Goal: Navigation & Orientation: Find specific page/section

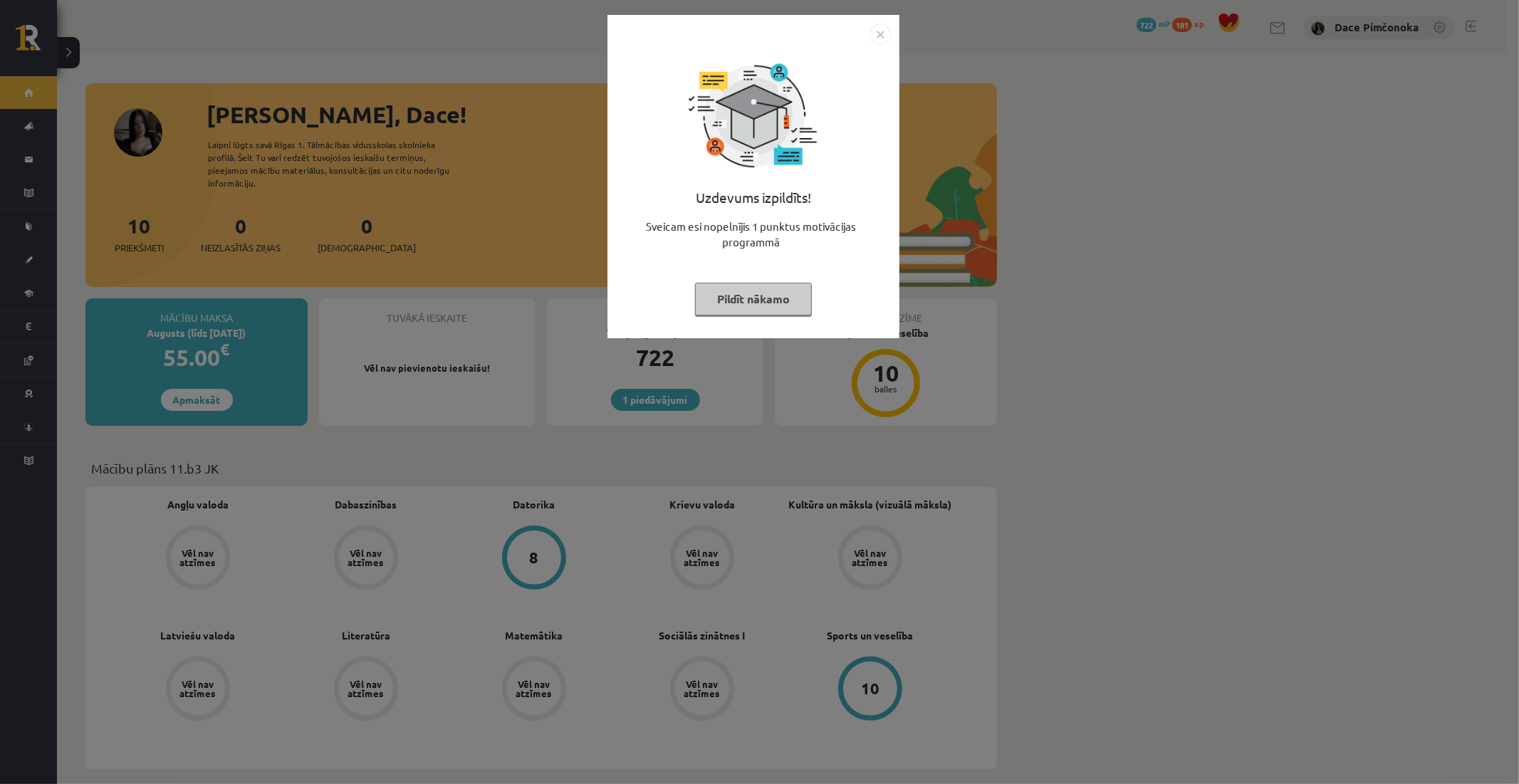
click at [752, 283] on button "Pildīt nākamo" at bounding box center [754, 299] width 117 height 33
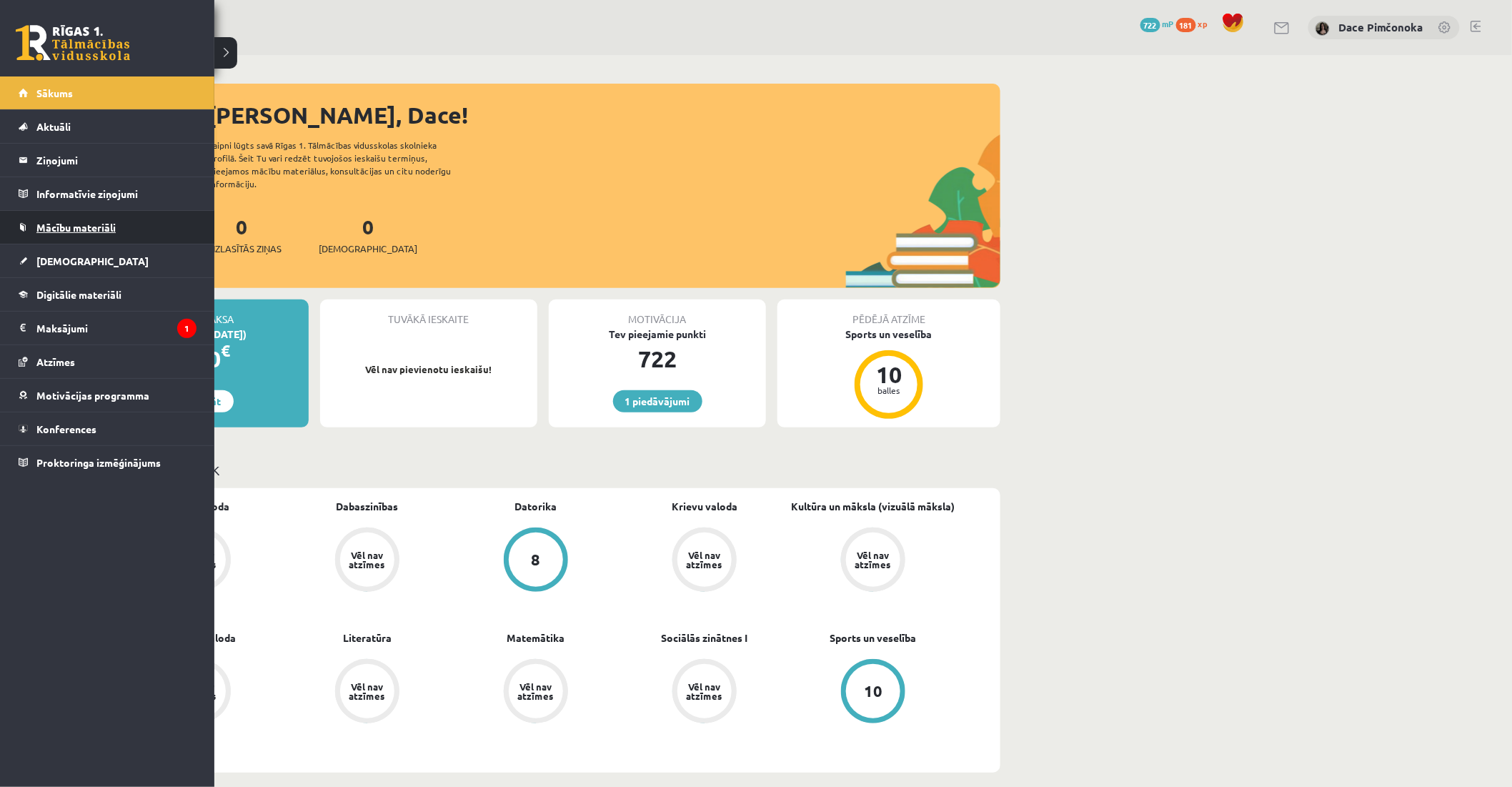
click at [71, 230] on span "Mācību materiāli" at bounding box center [76, 227] width 79 height 13
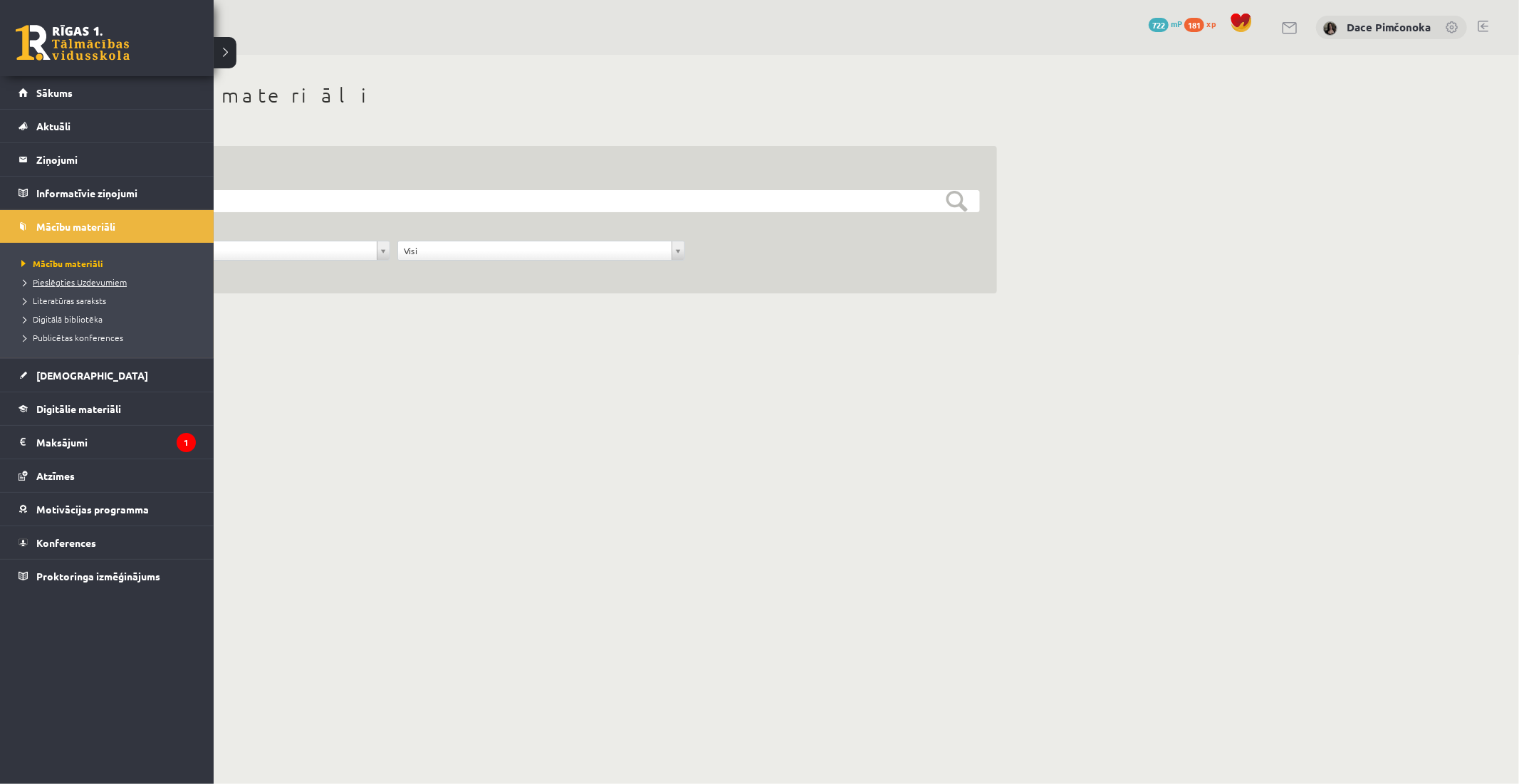
click at [36, 278] on span "Pieslēgties Uzdevumiem" at bounding box center [73, 282] width 109 height 11
click at [40, 81] on link "Sākums" at bounding box center [107, 93] width 178 height 33
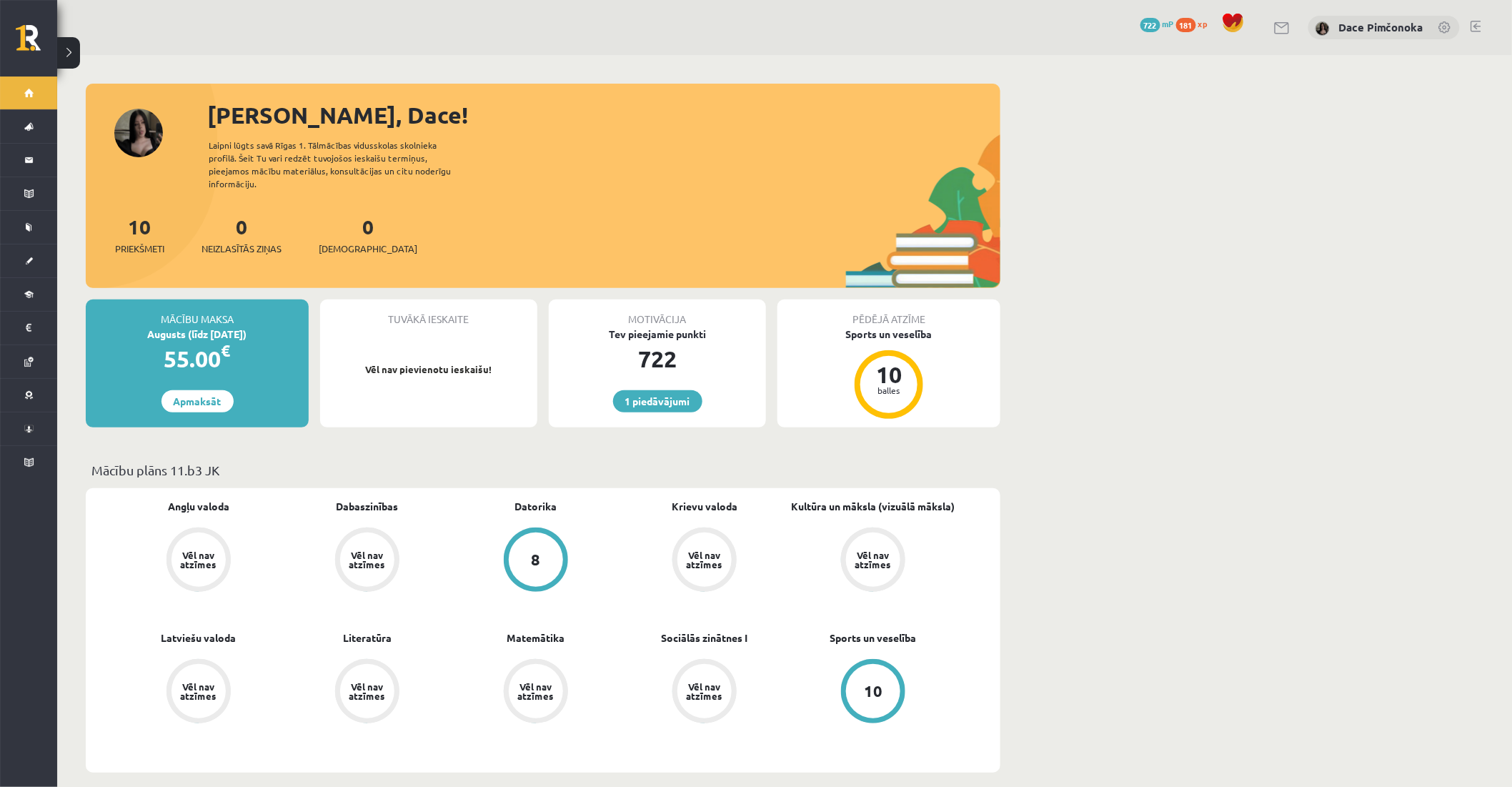
click at [348, 181] on div "[PERSON_NAME], Dace! Laipni lūgts savā Rīgas 1. Tālmācības vidusskolas skolniek…" at bounding box center [542, 193] width 914 height 190
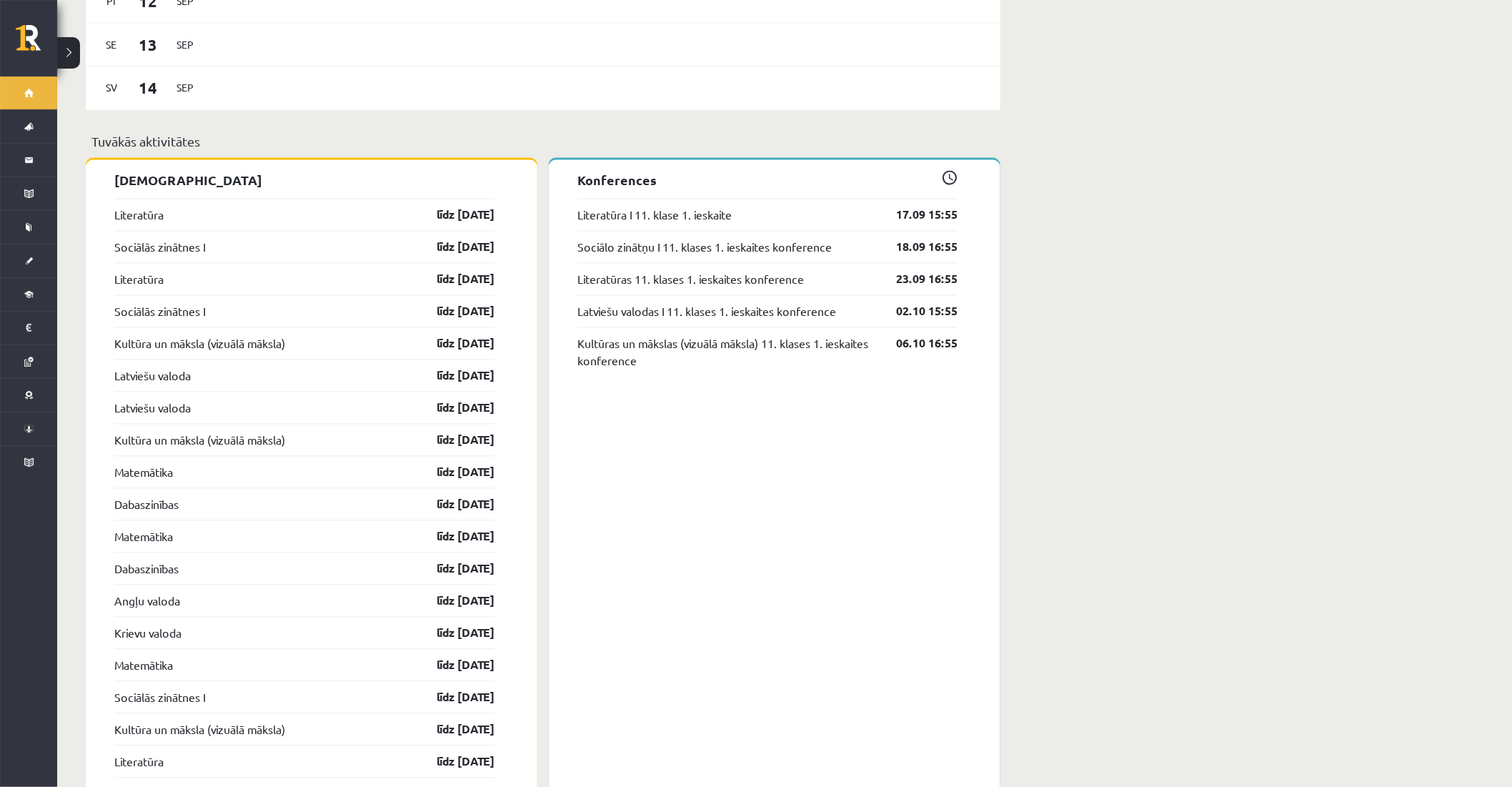
scroll to position [1111, 0]
